Goal: Find specific page/section: Find specific page/section

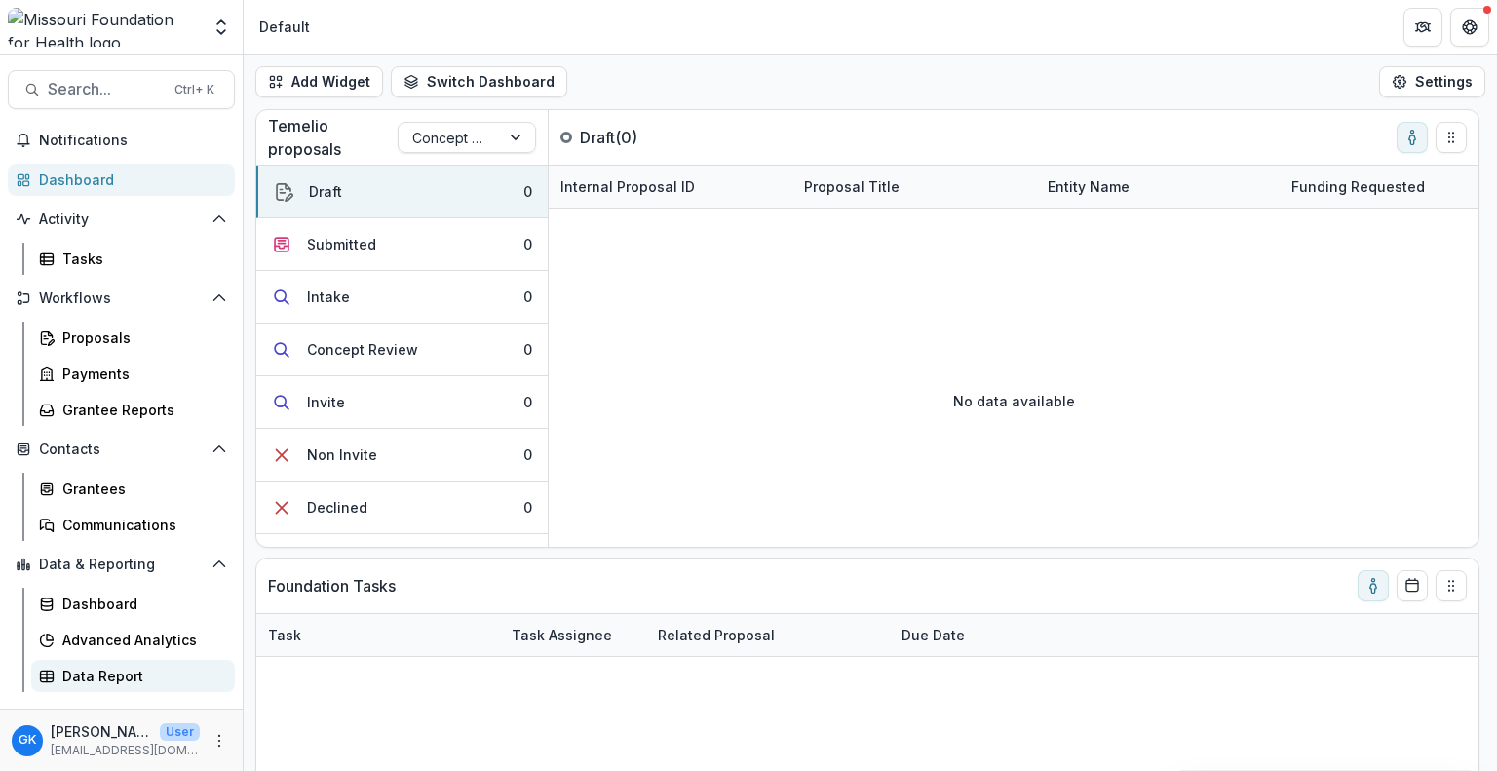
click at [33, 689] on link "Data Report" at bounding box center [133, 676] width 204 height 32
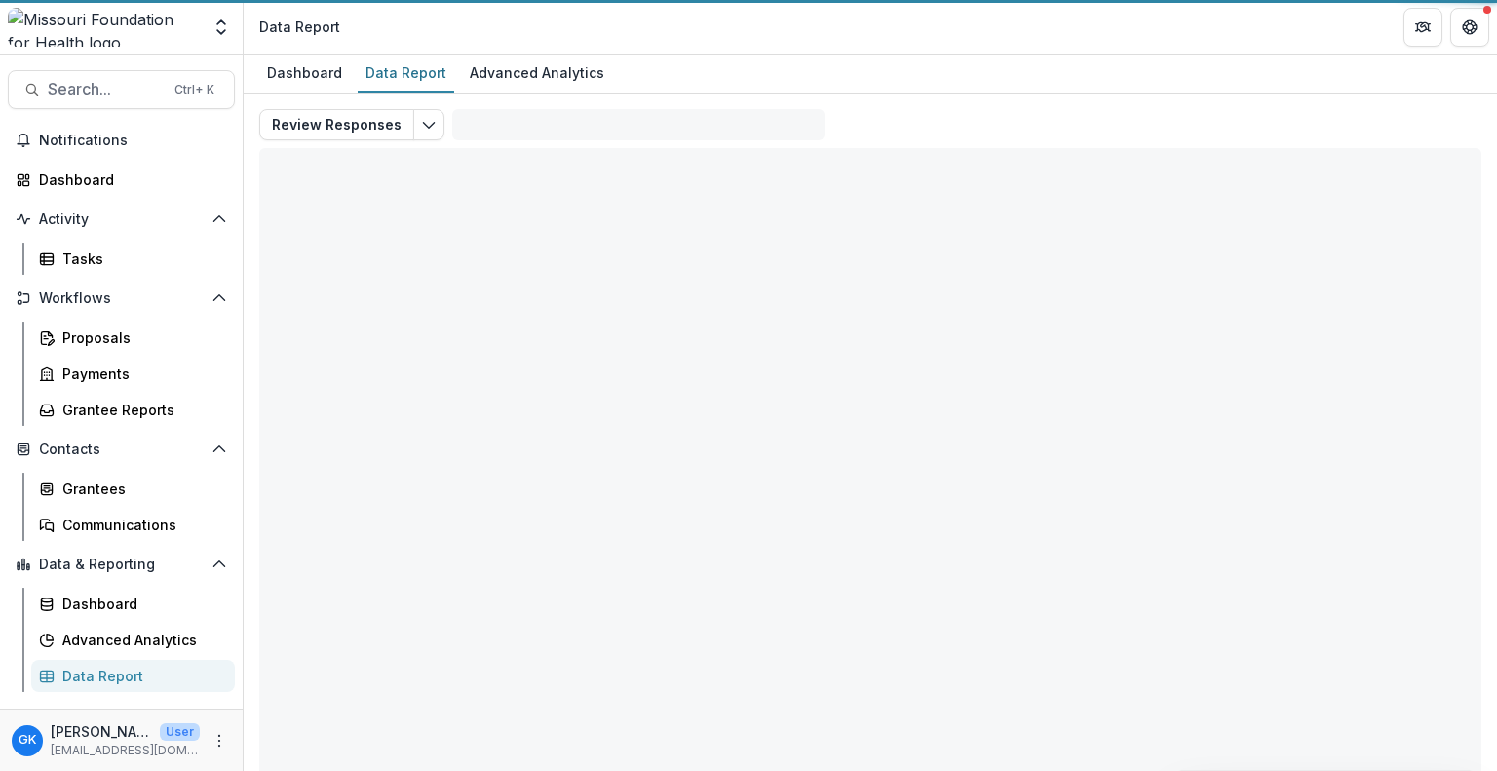
click at [33, 689] on link "Data Report" at bounding box center [133, 676] width 204 height 32
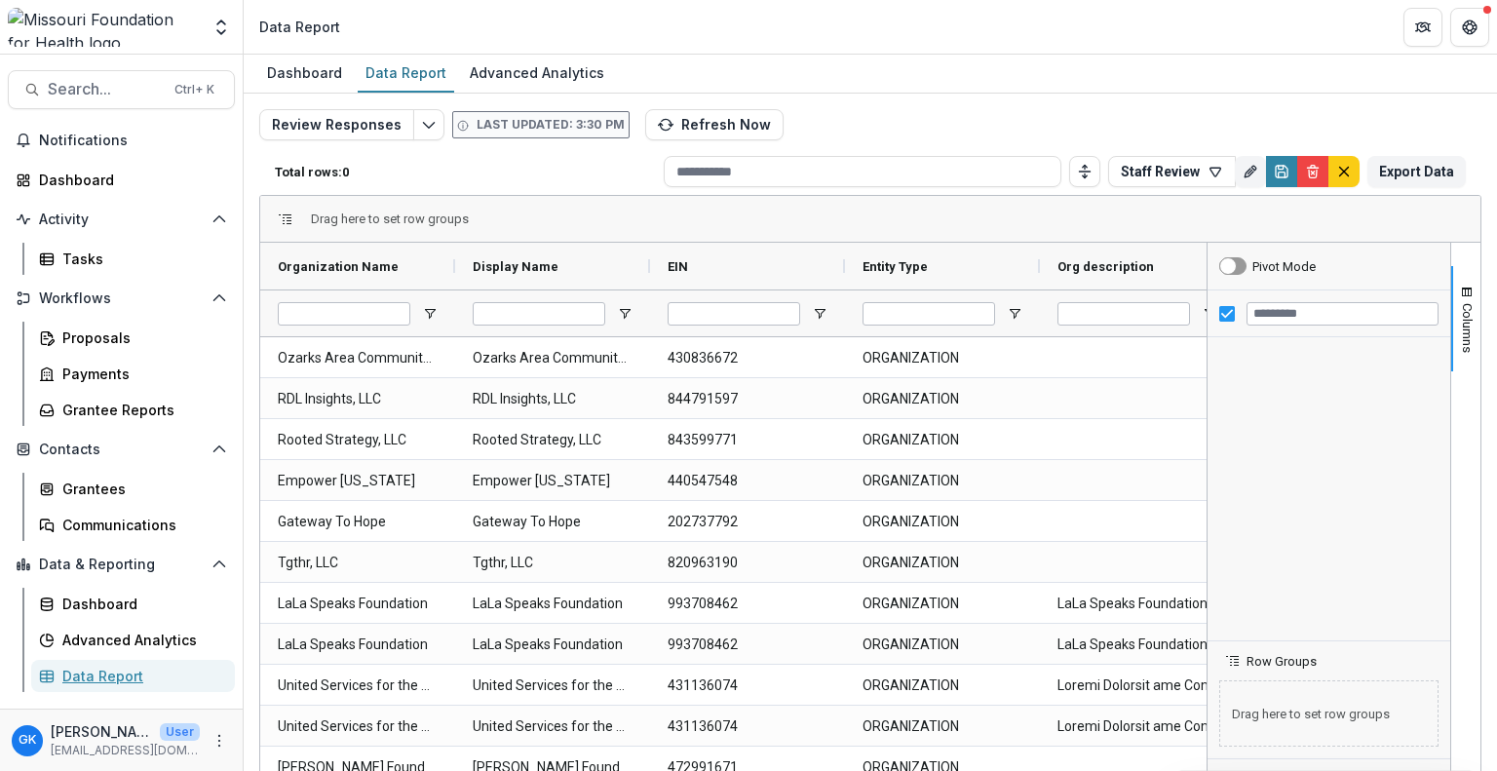
type input "*******"
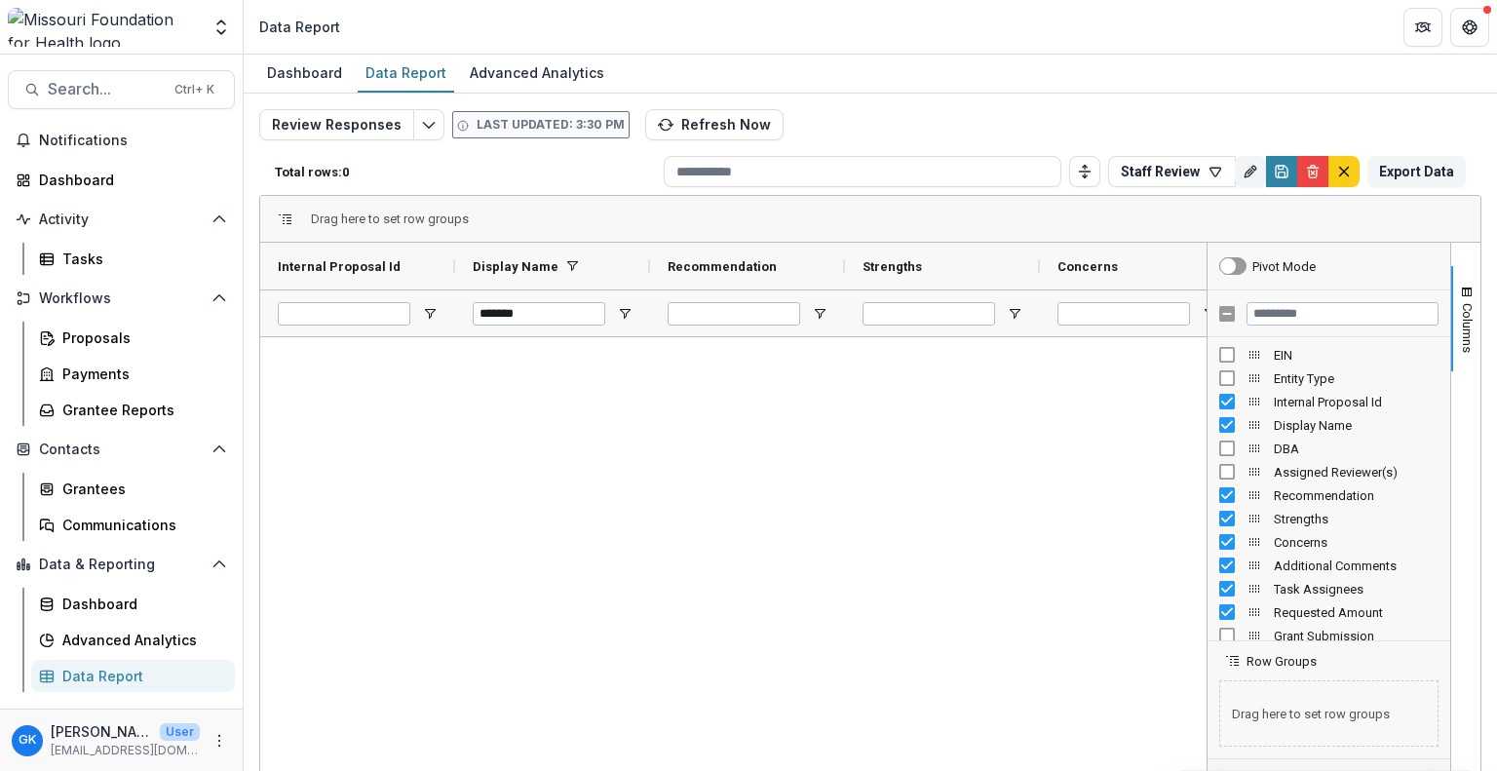
click at [690, 97] on div "Review Responses Last updated: 3:30 PM Refresh Now Total rows: 0 Staff Review P…" at bounding box center [870, 462] width 1253 height 737
click at [684, 101] on div "Review Responses Last updated: 3:30 PM Refresh Now Total rows: 0 Staff Review P…" at bounding box center [870, 462] width 1253 height 737
click at [678, 118] on button "Refresh Now" at bounding box center [714, 124] width 138 height 31
drag, startPoint x: 214, startPoint y: 69, endPoint x: 228, endPoint y: 67, distance: 13.8
click at [214, 69] on div "Search... Ctrl + K Notifications Dashboard Activity Tasks Workflows Proposals P…" at bounding box center [122, 413] width 244 height 716
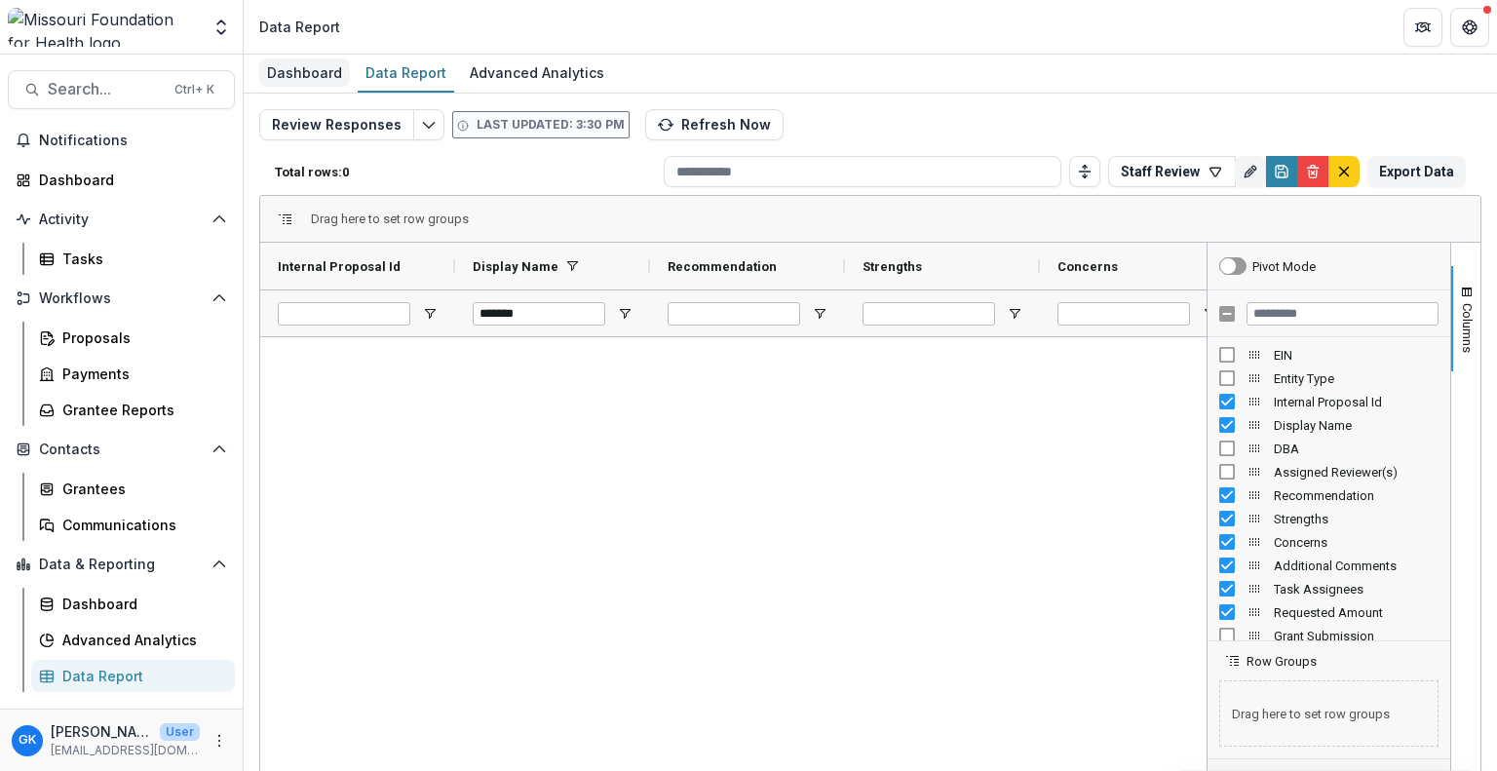
click at [298, 56] on link "Dashboard" at bounding box center [304, 74] width 91 height 38
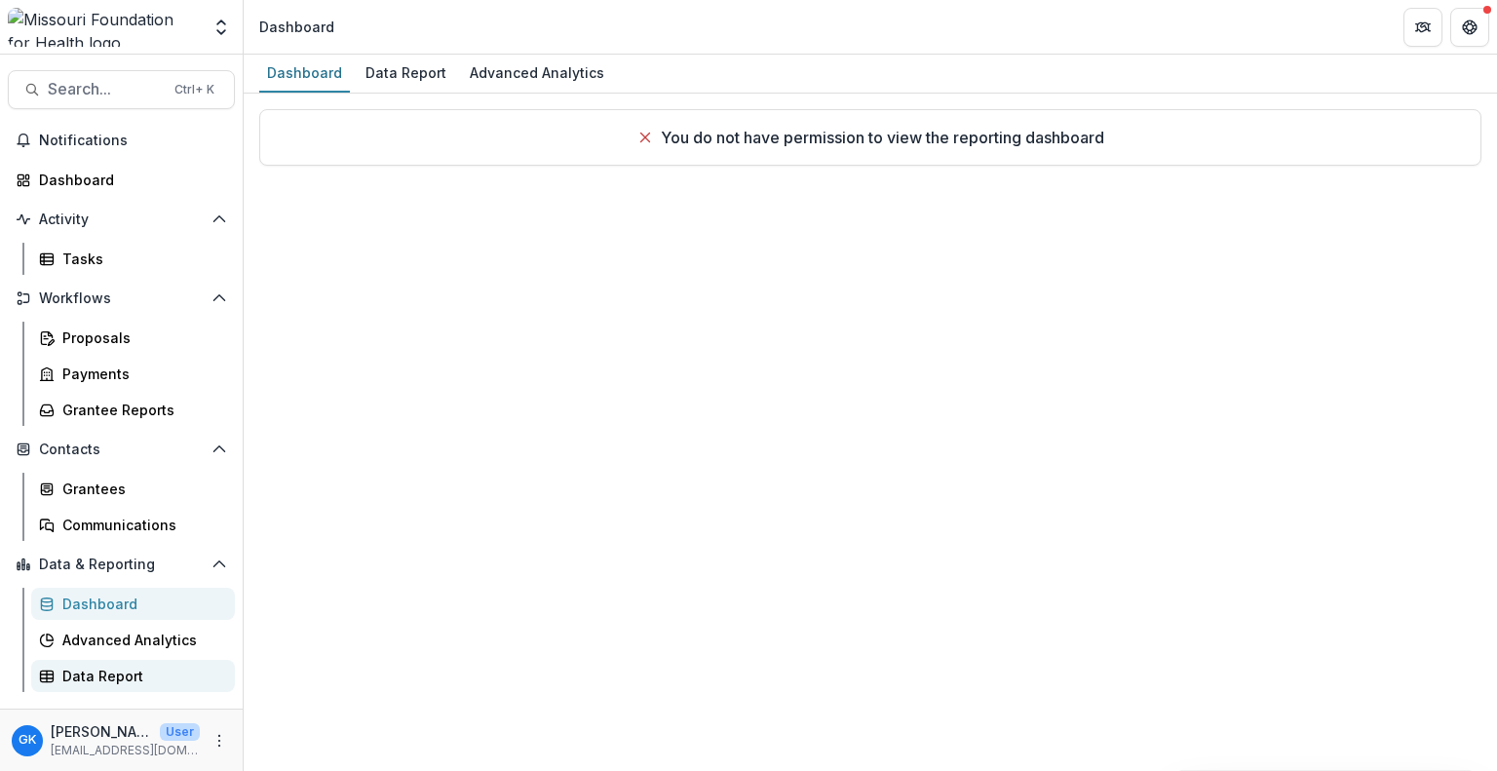
click at [88, 683] on div "Data Report" at bounding box center [140, 676] width 157 height 20
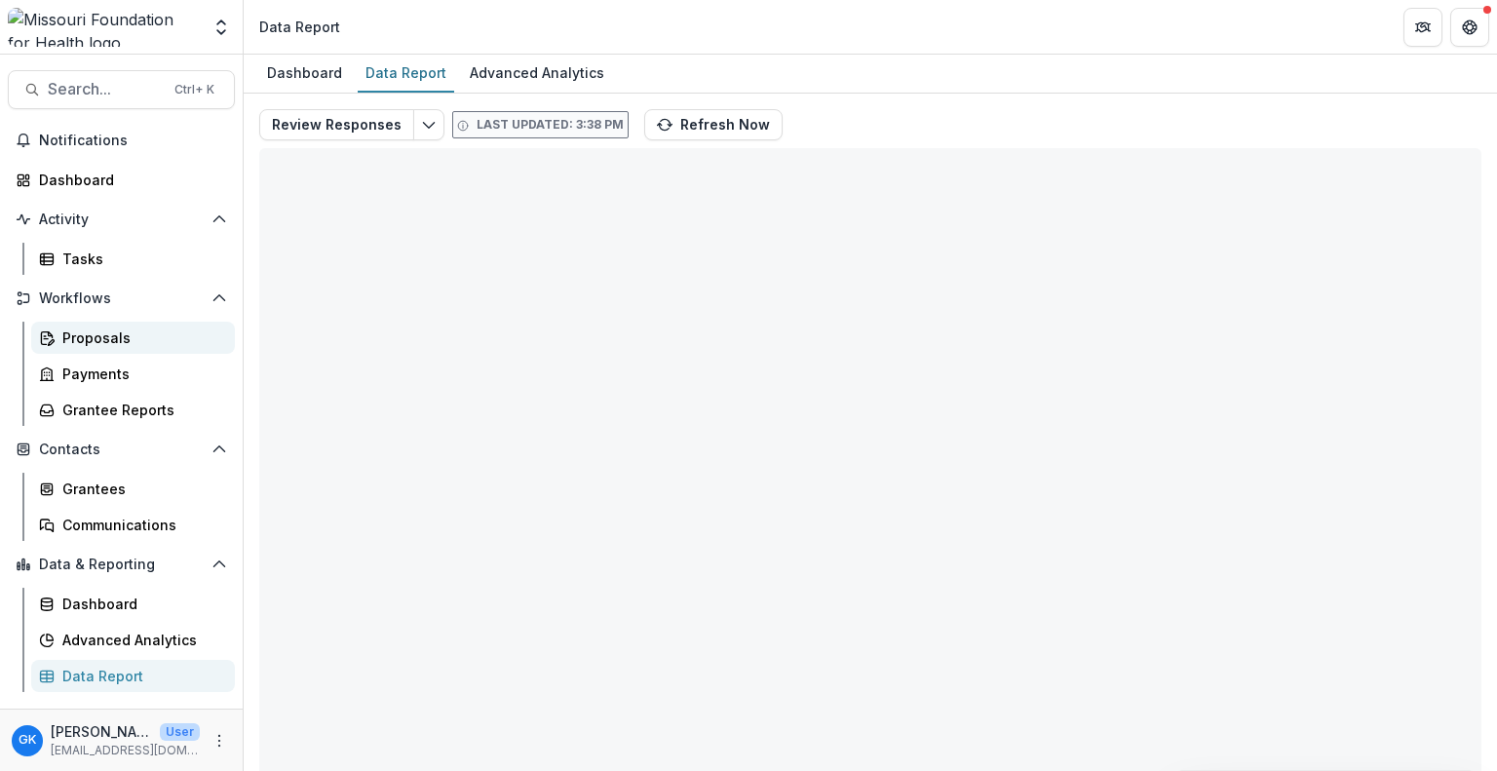
click at [156, 338] on div "Proposals" at bounding box center [140, 337] width 157 height 20
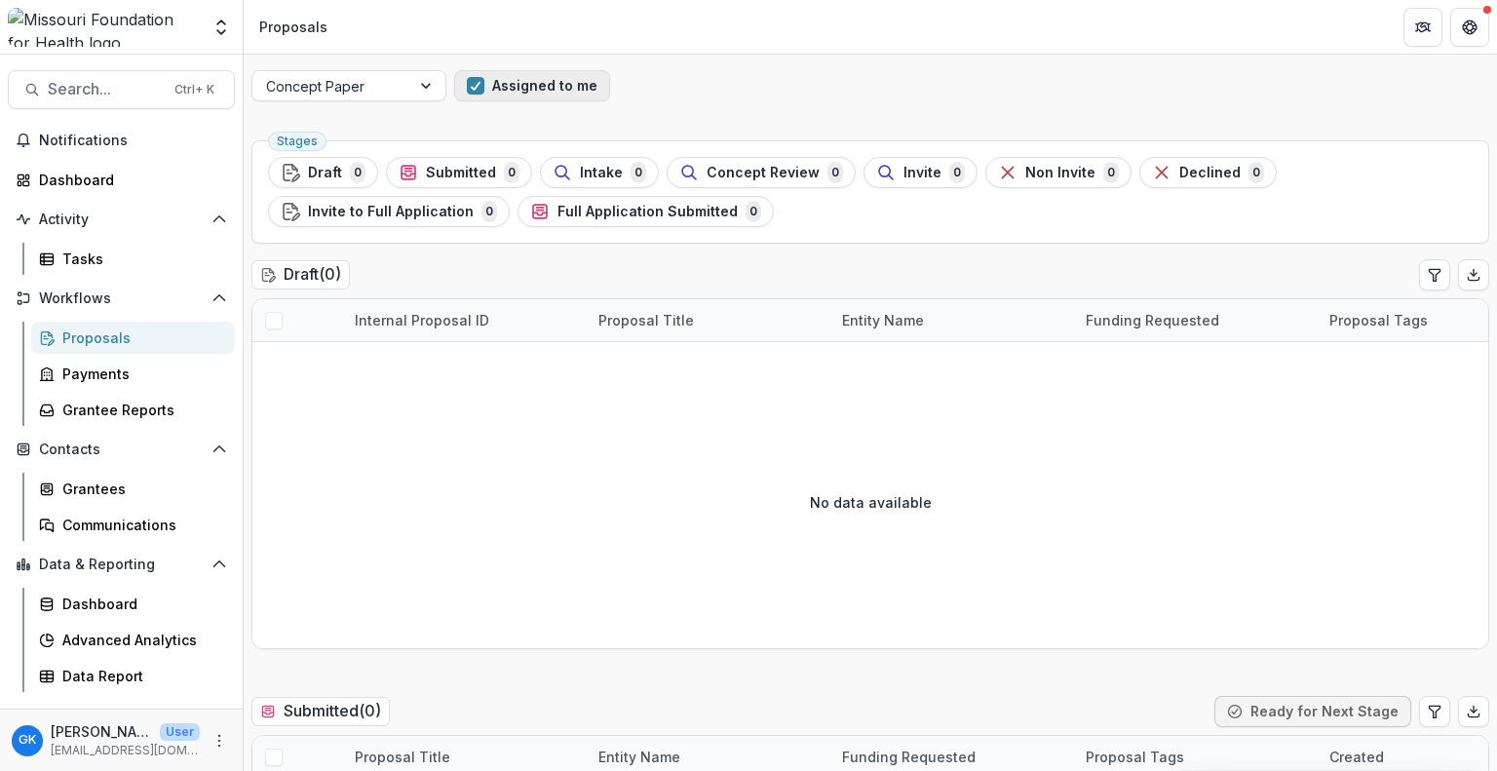
click at [541, 91] on button "Assigned to me" at bounding box center [532, 85] width 156 height 31
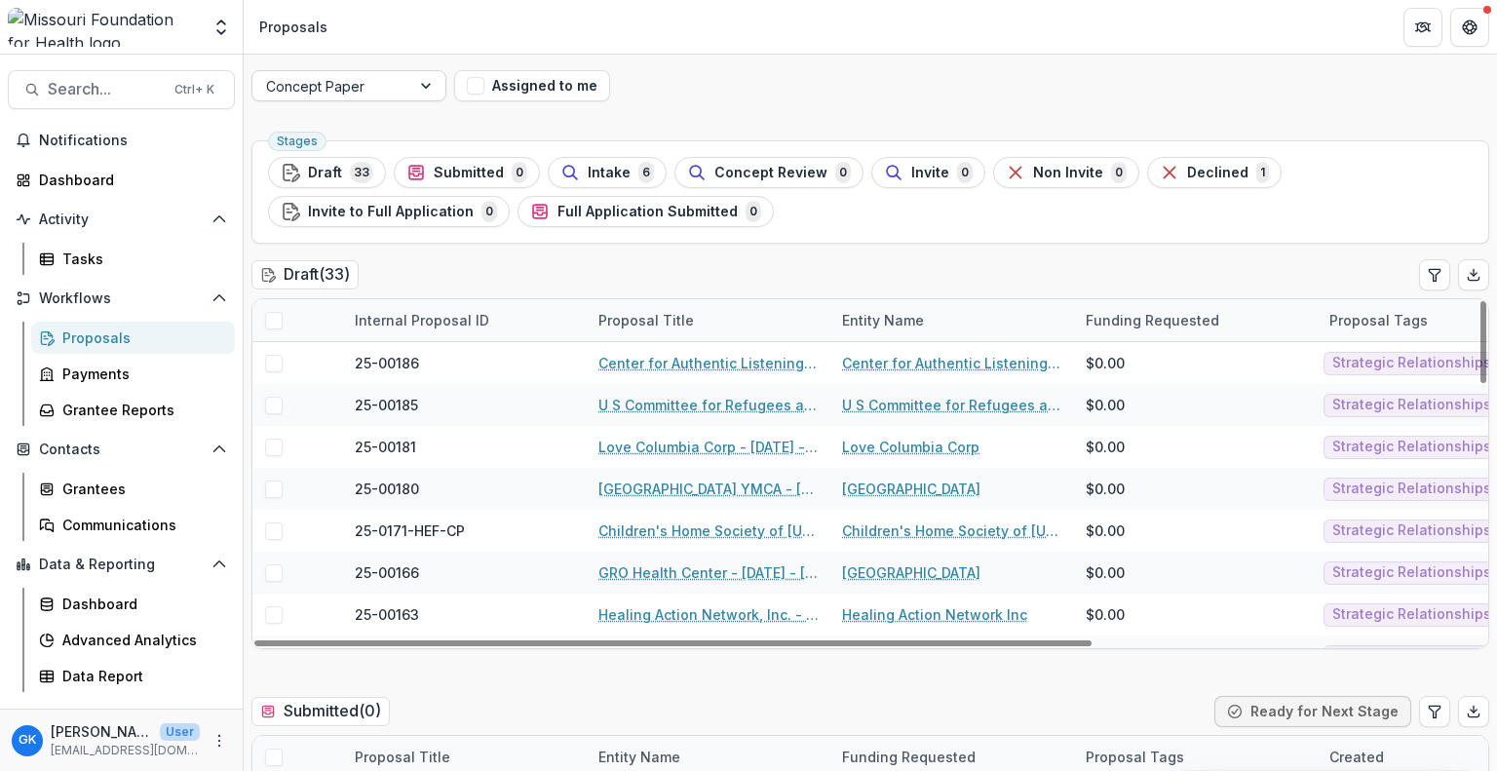
click at [326, 74] on div at bounding box center [331, 86] width 131 height 24
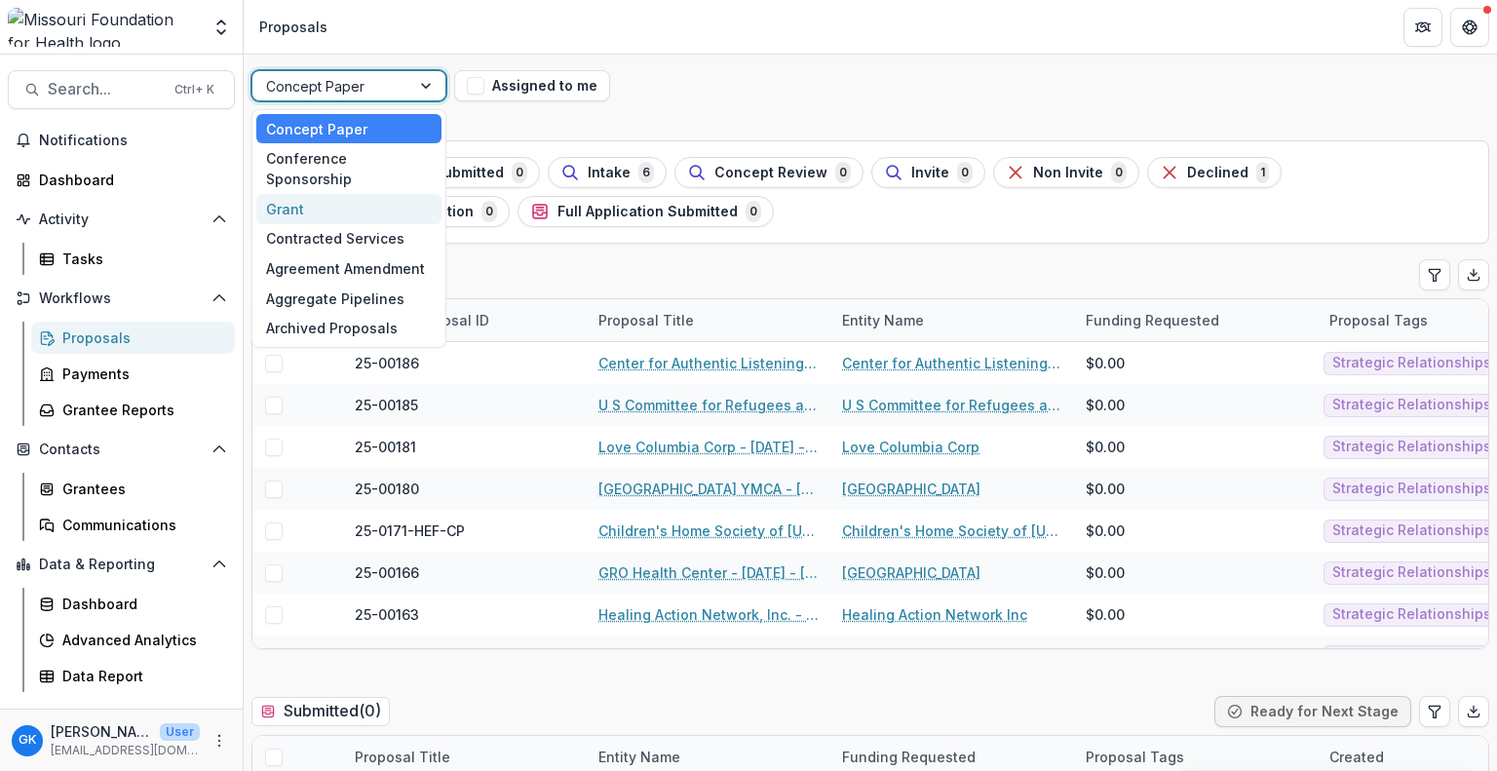
click at [337, 194] on div "Grant" at bounding box center [348, 209] width 185 height 30
